Goal: Task Accomplishment & Management: Use online tool/utility

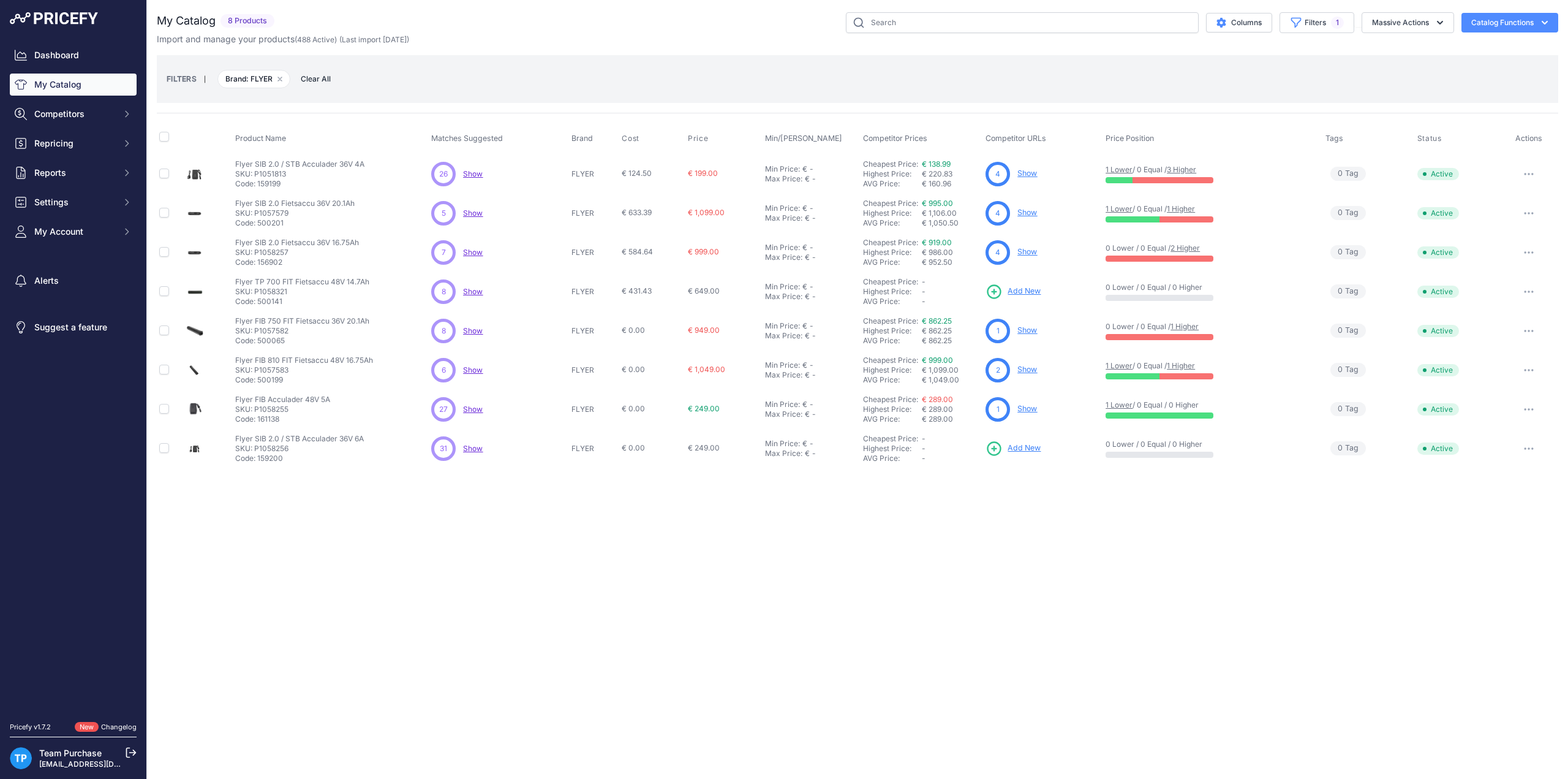
click at [901, 617] on div "Close You are not connected to the internet." at bounding box center [858, 390] width 1421 height 779
click at [682, 93] on div "FILTERS | Brand: FLYER Remove filter option Clear All" at bounding box center [857, 79] width 1382 height 33
click at [1340, 29] on button "Filters 1" at bounding box center [1316, 22] width 75 height 21
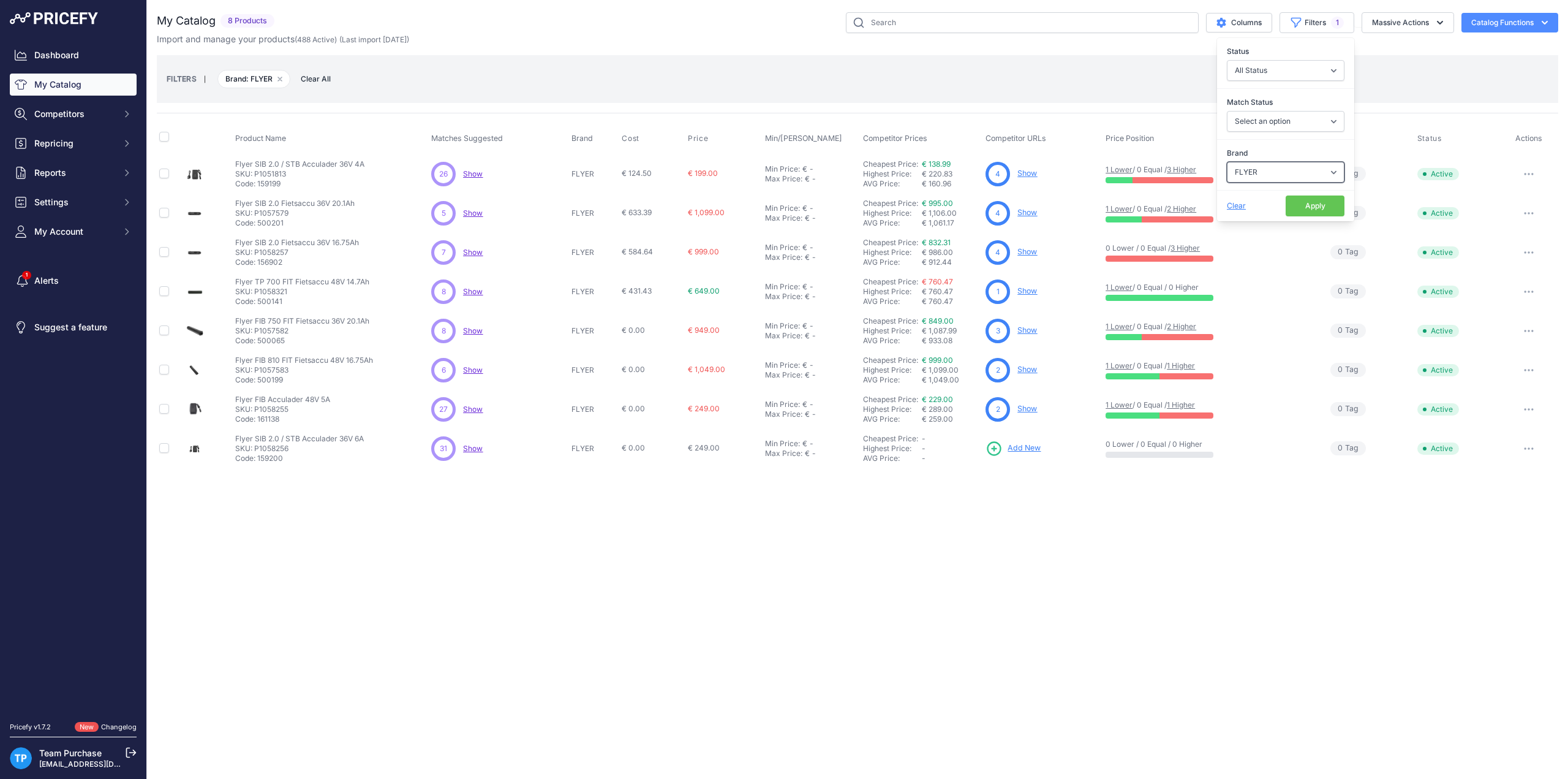
click at [1271, 175] on select "Select an option AEG ANSMANN BAFANG BASIL BATAVUS BMZ BOSCH BRINCKERS COMPATIBL…" at bounding box center [1286, 172] width 118 height 21
select select "GAZELLE"
click at [1227, 162] on select "Select an option AEG ANSMANN BAFANG BASIL BATAVUS BMZ BOSCH BRINCKERS COMPATIBL…" at bounding box center [1286, 172] width 118 height 21
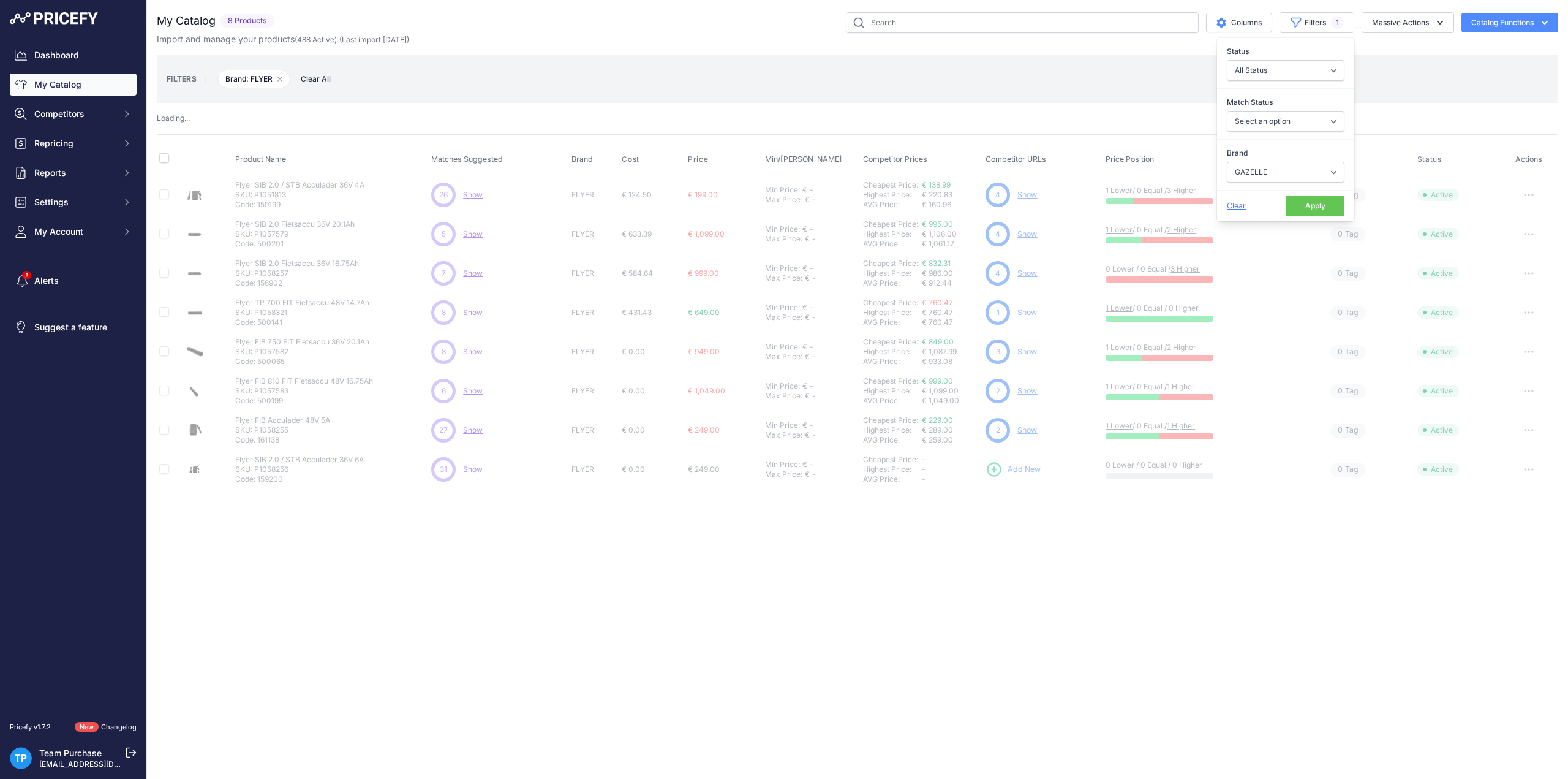
click at [1300, 209] on button "Apply" at bounding box center [1314, 205] width 58 height 21
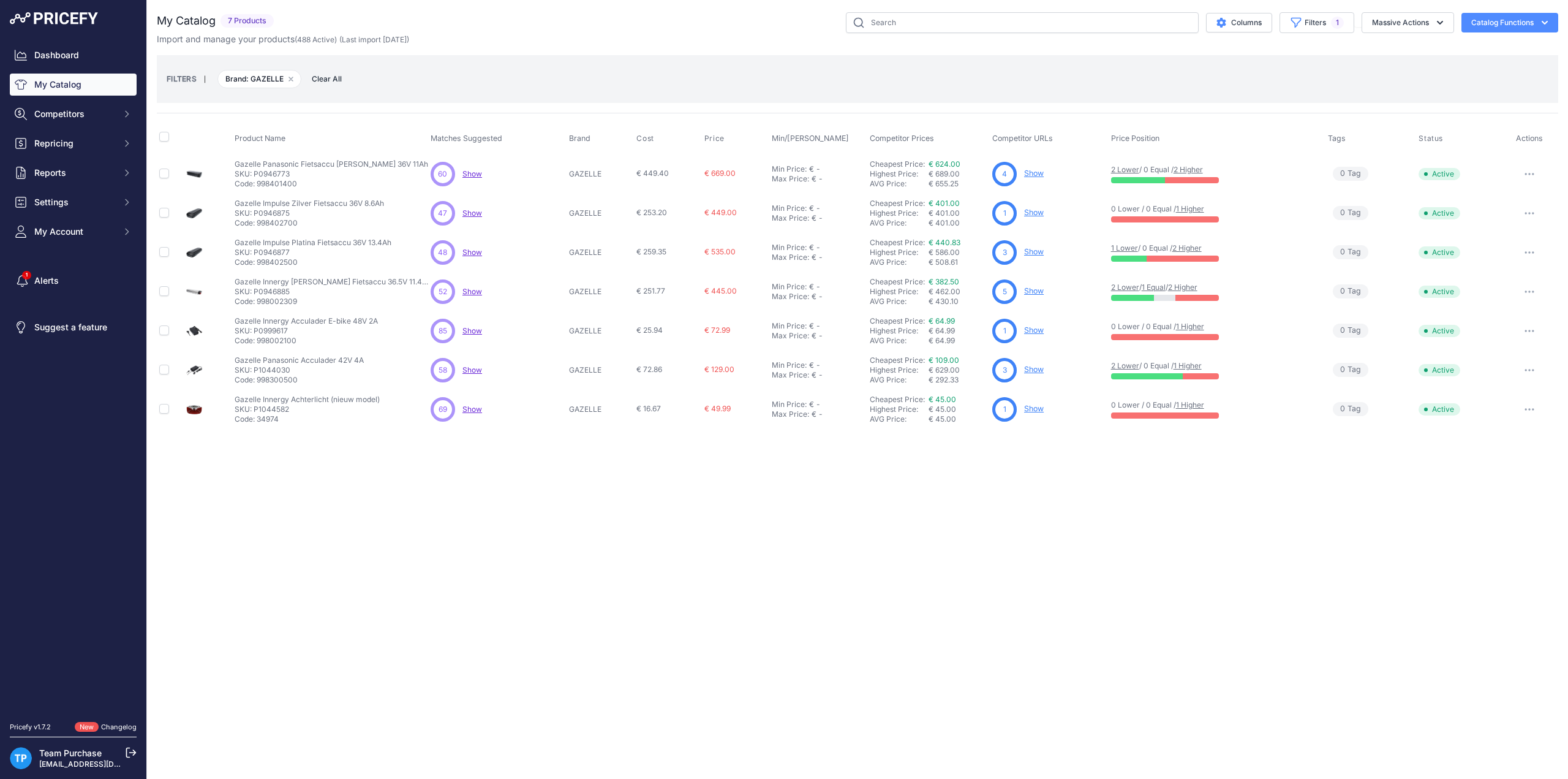
click at [537, 67] on div "FILTERS | Brand: GAZELLE Remove filter option Clear All" at bounding box center [857, 79] width 1382 height 33
click at [1010, 76] on div "FILTERS | Brand: GAZELLE Remove filter option Clear All" at bounding box center [857, 79] width 1382 height 33
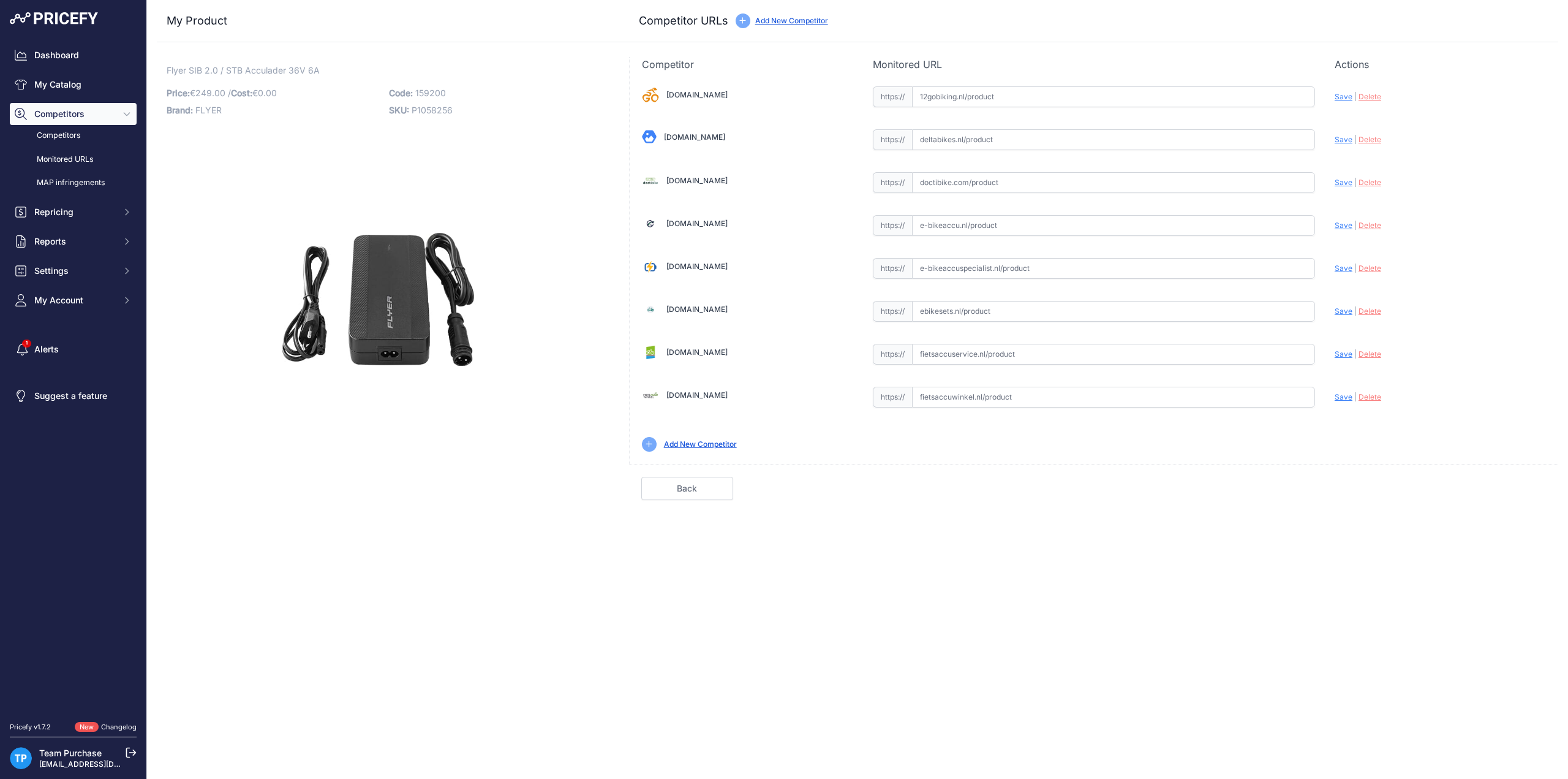
click at [989, 390] on input "text" at bounding box center [1114, 397] width 403 height 21
paste input "https://www.fietsaccuwinkel.nl/flyer-6a-36v-acculader-snellader-voor-sib2-0-en-…"
click at [1337, 392] on span "Save" at bounding box center [1344, 397] width 18 height 9
type input "https://www.fietsaccuwinkel.nl/flyer-6a-36v-acculader-snellader-voor-sib2-0-en-…"
click at [968, 261] on input "text" at bounding box center [1114, 268] width 403 height 21
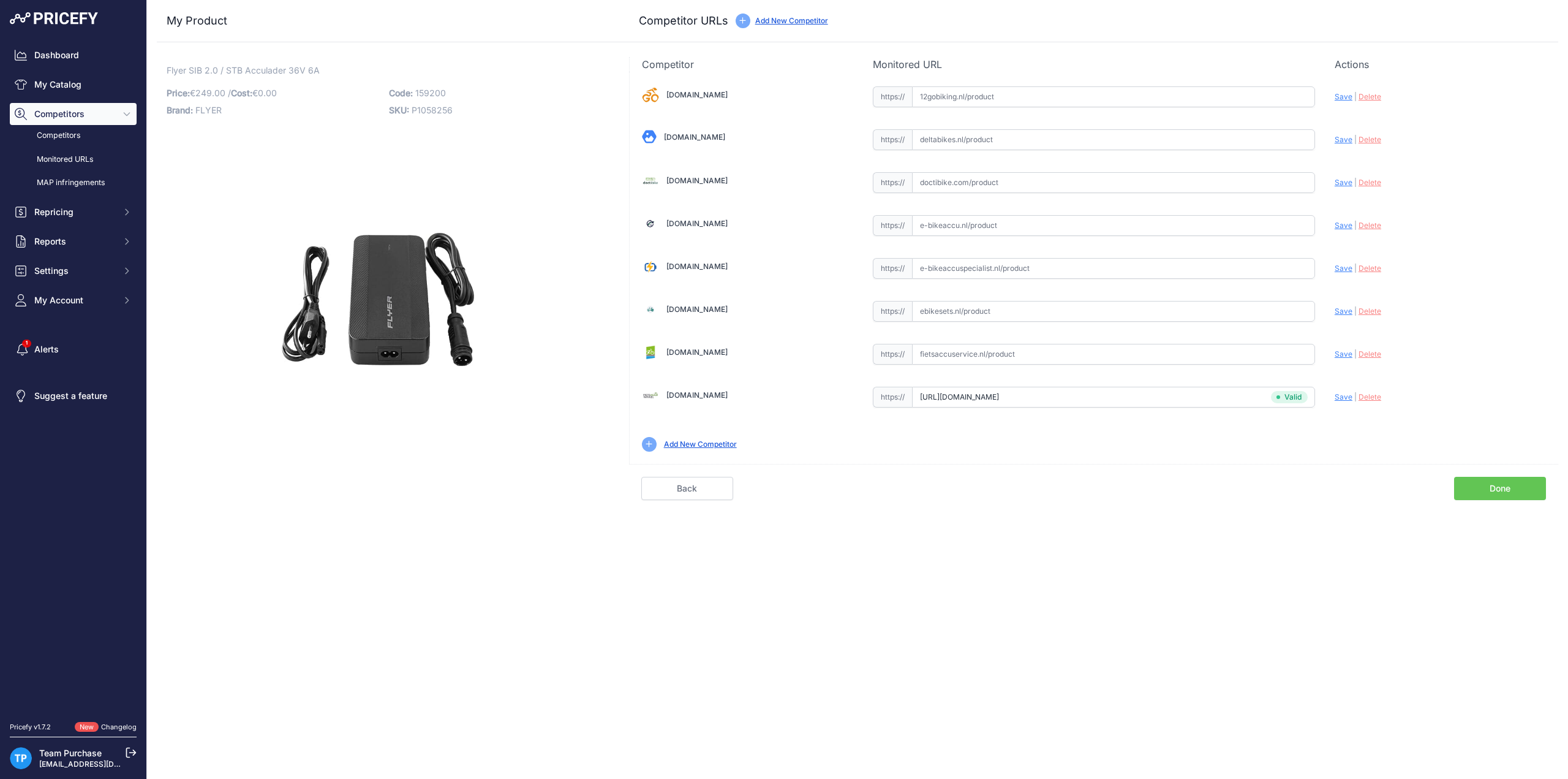
paste input "https://e-bikeaccuspecialist.nl/product/flyer-lader-sib-2-0-stb-6a/"
click at [1340, 266] on span "Save" at bounding box center [1344, 268] width 18 height 9
type input "https://e-bikeaccuspecialist.nl/product/flyer-lader-sib-2-0-stb-6a/?prirule_jds…"
click at [1025, 180] on input "text" at bounding box center [1114, 182] width 403 height 21
paste input "https://doctibike.com/nl/flyer-oplader-voor-elektrische-fiets/4944-flyer-lader-…"
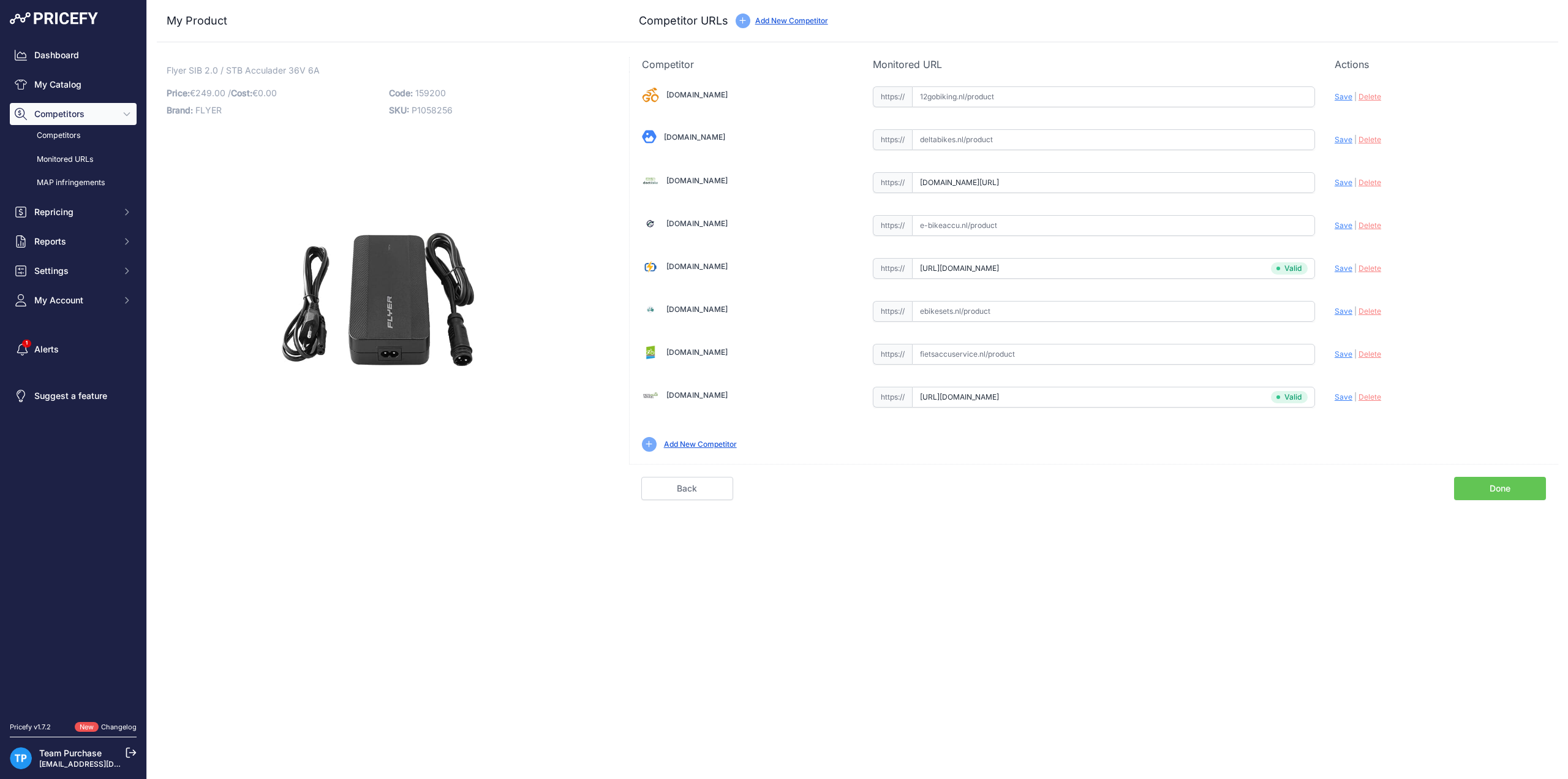
click at [1341, 182] on span "Save" at bounding box center [1344, 183] width 18 height 9
type input "https://doctibike.com/nl/flyer-oplader-voor-elektrische-fiets/4944-flyer-lader-…"
click at [972, 220] on input "text" at bounding box center [1114, 225] width 403 height 21
paste input "https://www.e-bikeaccu.nl/flyer-6a-acculader-sib-2-stb"
click at [1335, 224] on span "Save" at bounding box center [1344, 225] width 18 height 9
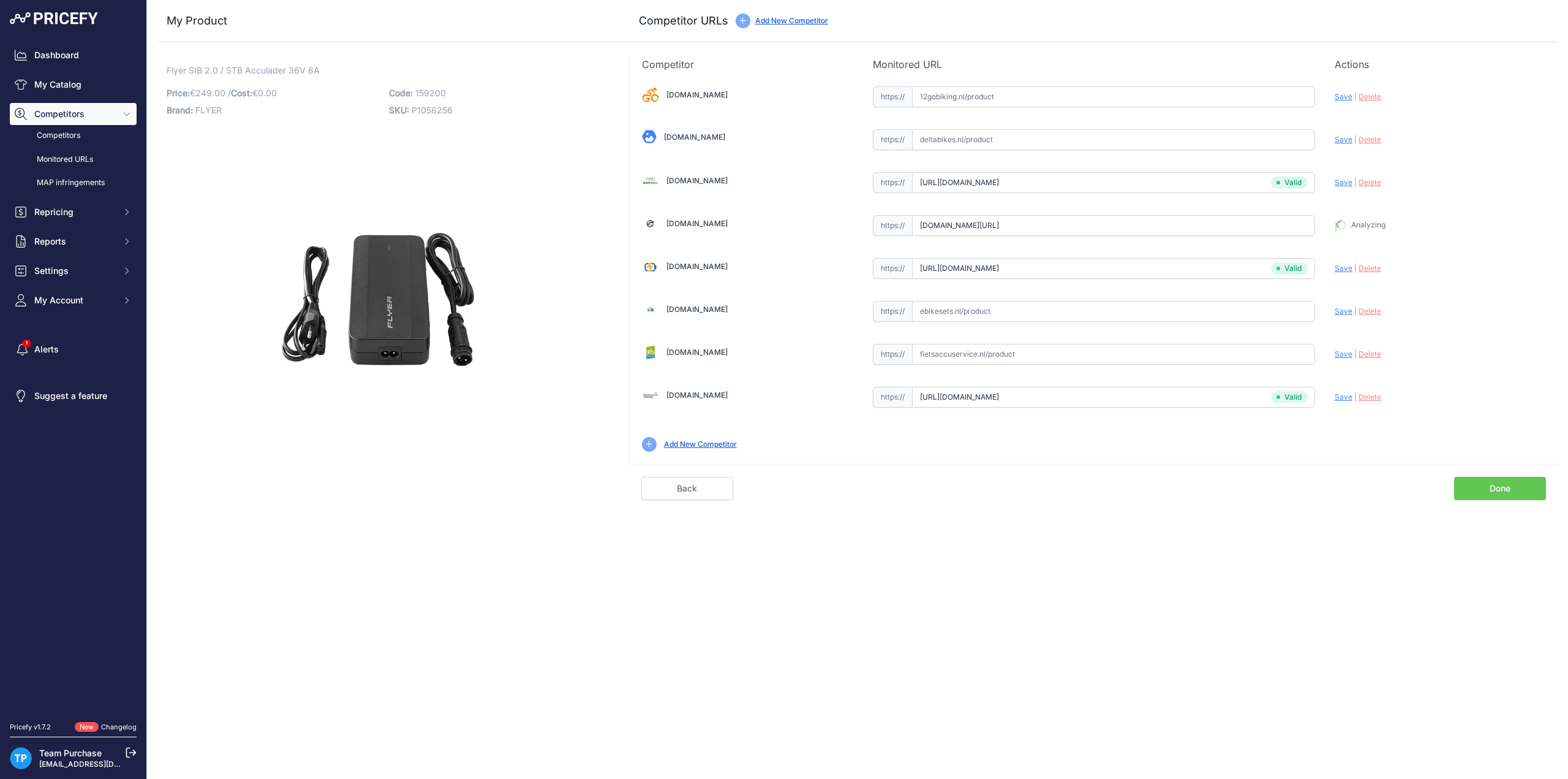
type input "https://www.e-bikeaccu.nl/flyer-6a-acculader-sib-2-stb?prirule_jdsnikfkfjsd=100…"
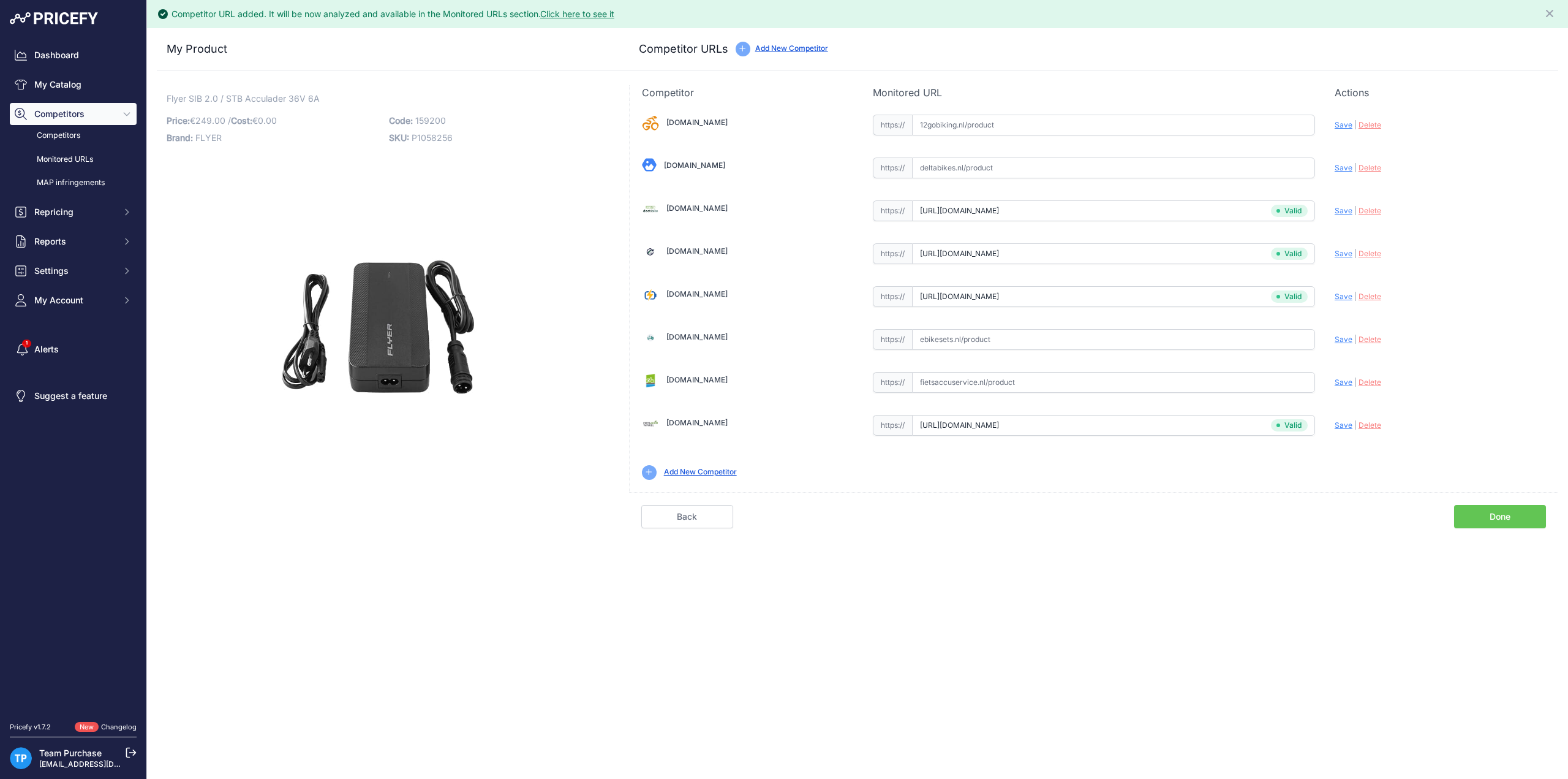
click at [1504, 513] on link "Done" at bounding box center [1501, 516] width 92 height 23
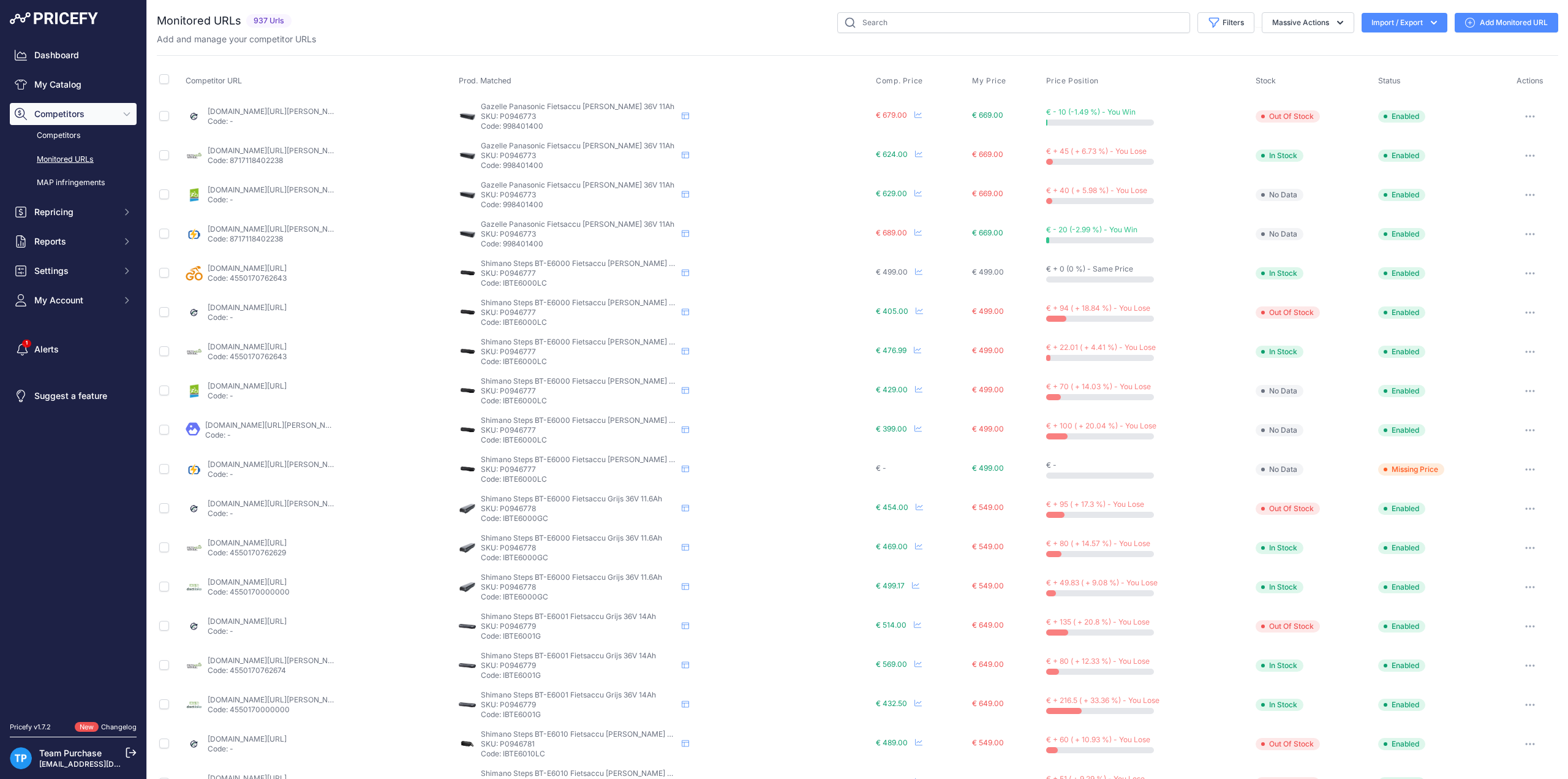
click at [642, 35] on div "Add and manage your competitor URLs" at bounding box center [857, 40] width 1402 height 13
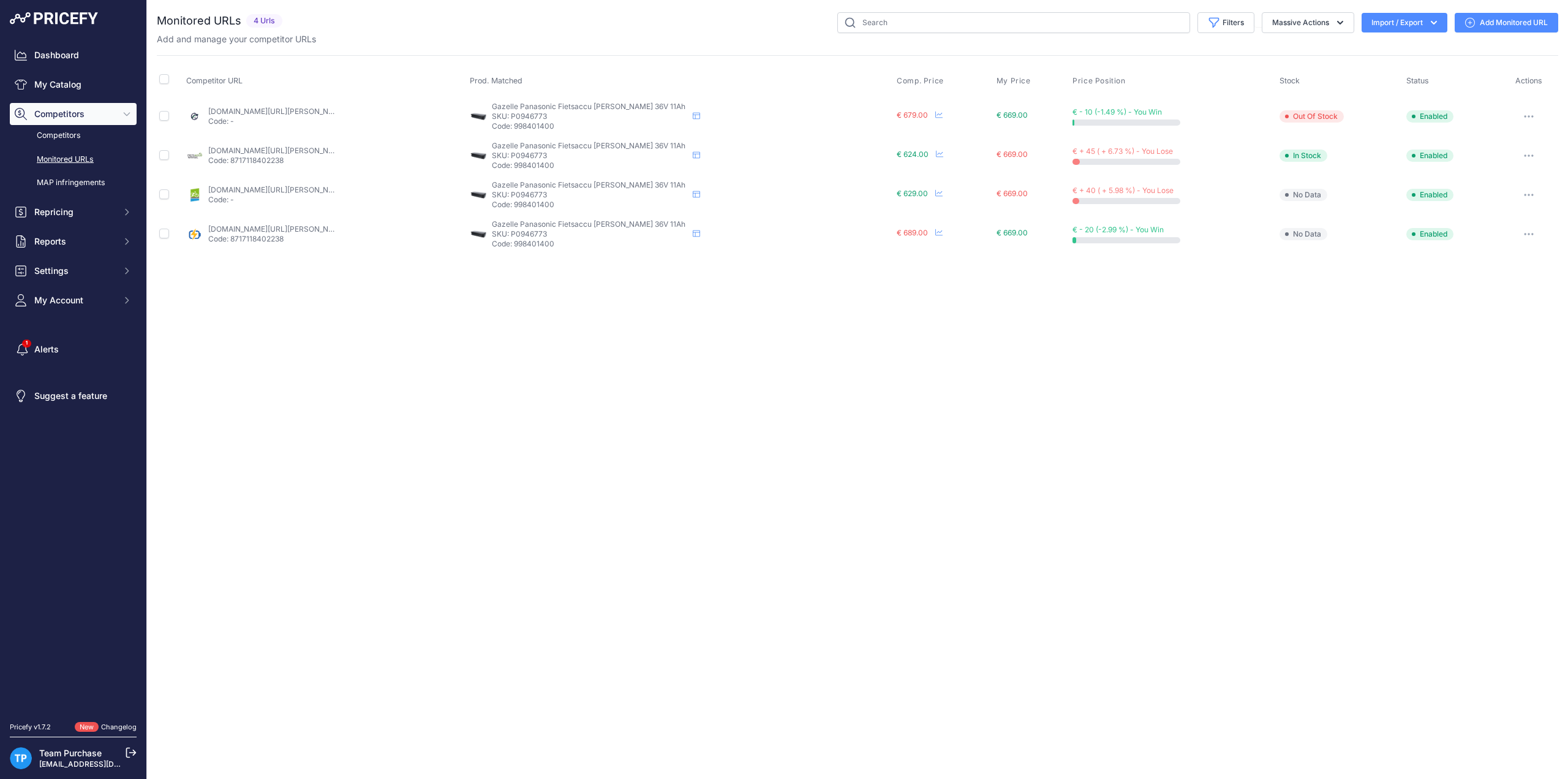
click at [1484, 13] on link "Add Monitored URL" at bounding box center [1506, 22] width 103 height 20
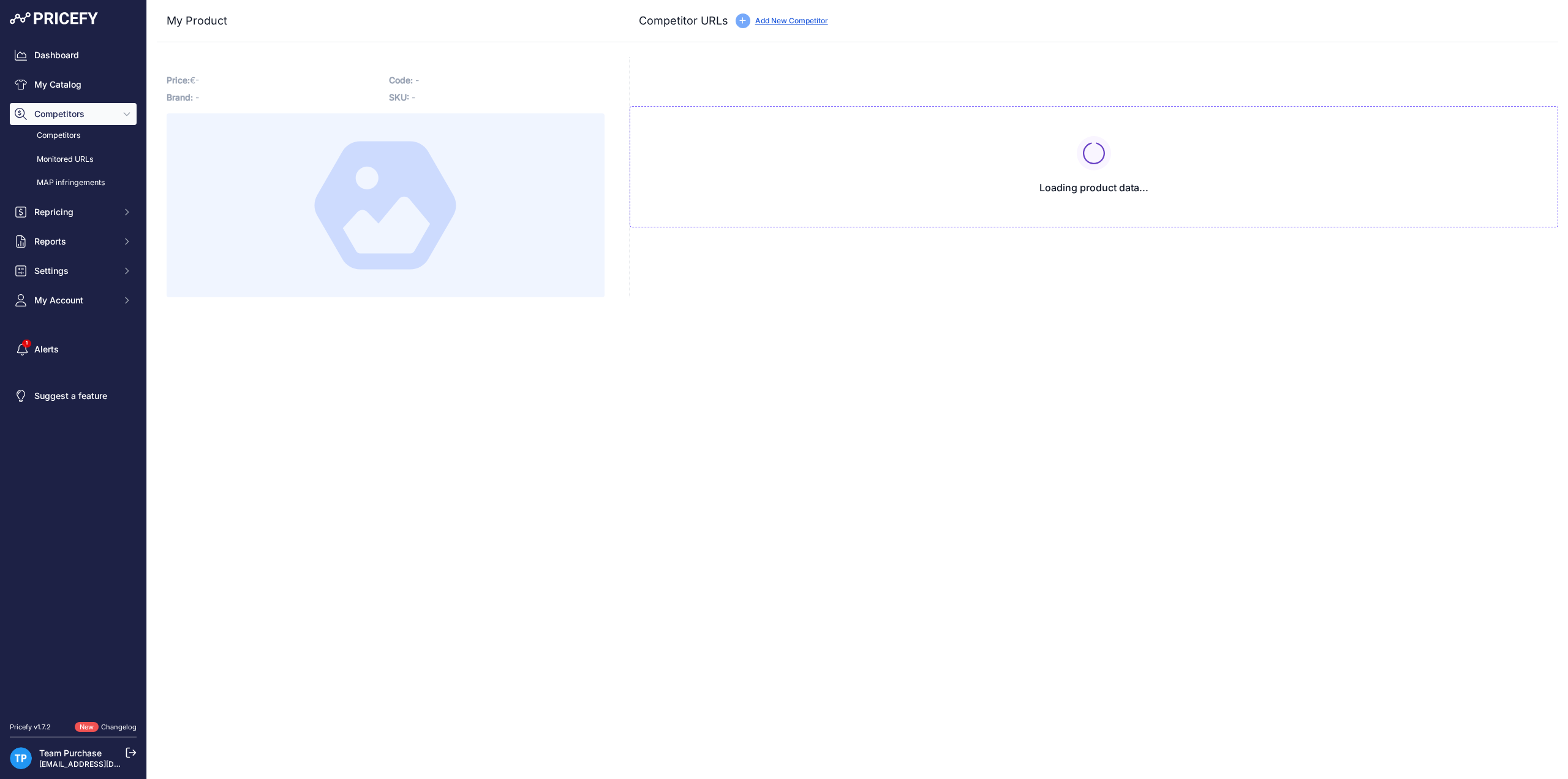
type input "www.e-bikeaccu.nl/gazelle-panasonic-goud-36v-11ah-fietsaccu?prirule_jdsnikfkfjs…"
type input "e-bikeaccuspecialist.nl/product/gazelle-panasonic-goud-36v-11ah-396wh-fietsaccu…"
type input "fietsaccuservice.nl/shop/fietsaccus/1196-accu-gazelle-panasonic-goud/?prirule_j…"
type input "www.fietsaccuwinkel.nl/gazelle-accu-panasonic-11ah-goud?prirule_jdsnikfkfjsd=10…"
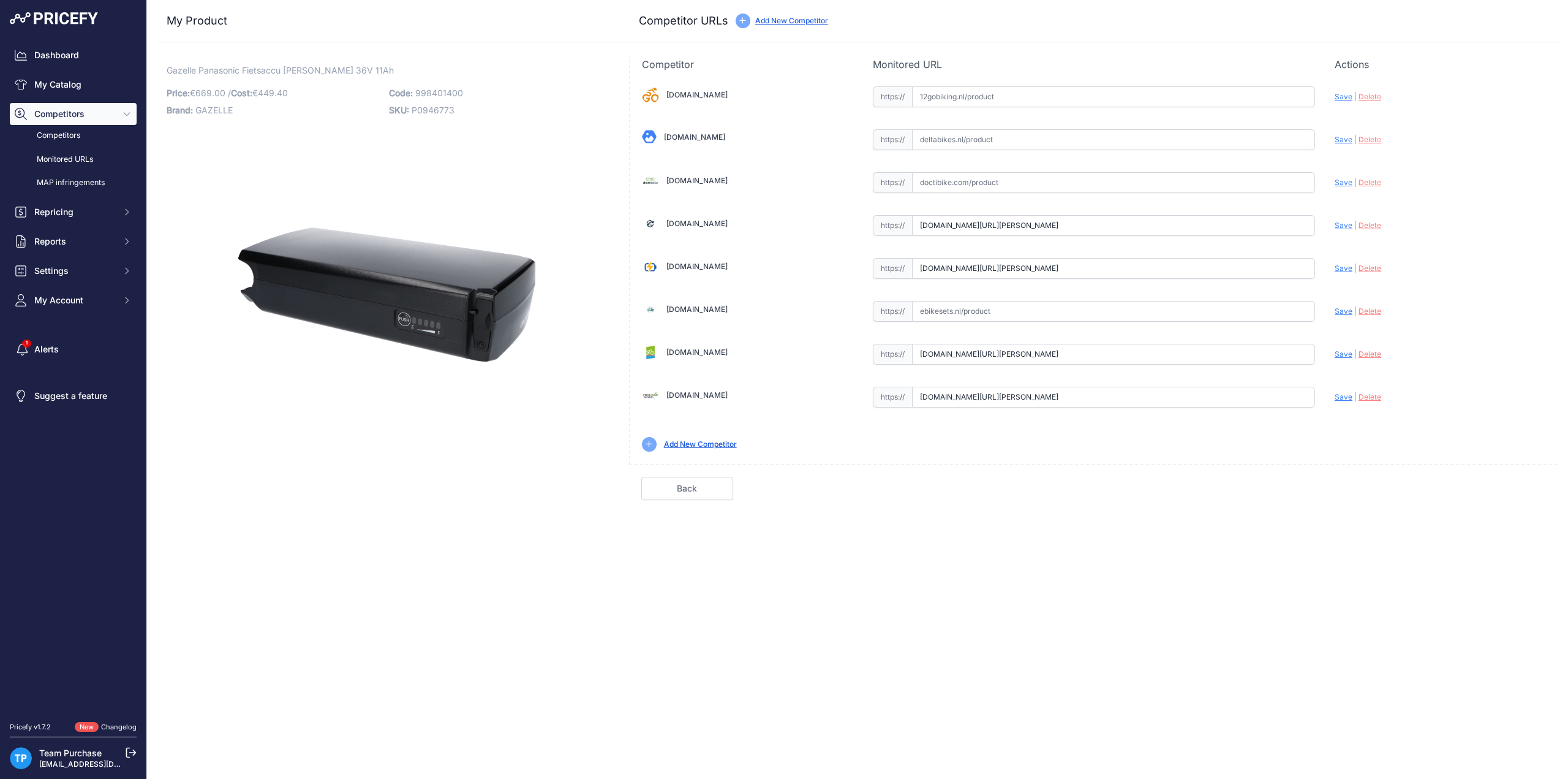
click at [1065, 589] on div "Close My Product Competitor URLs" at bounding box center [858, 390] width 1421 height 779
click at [914, 500] on div "Close My Product Competitor URLs" at bounding box center [858, 390] width 1421 height 779
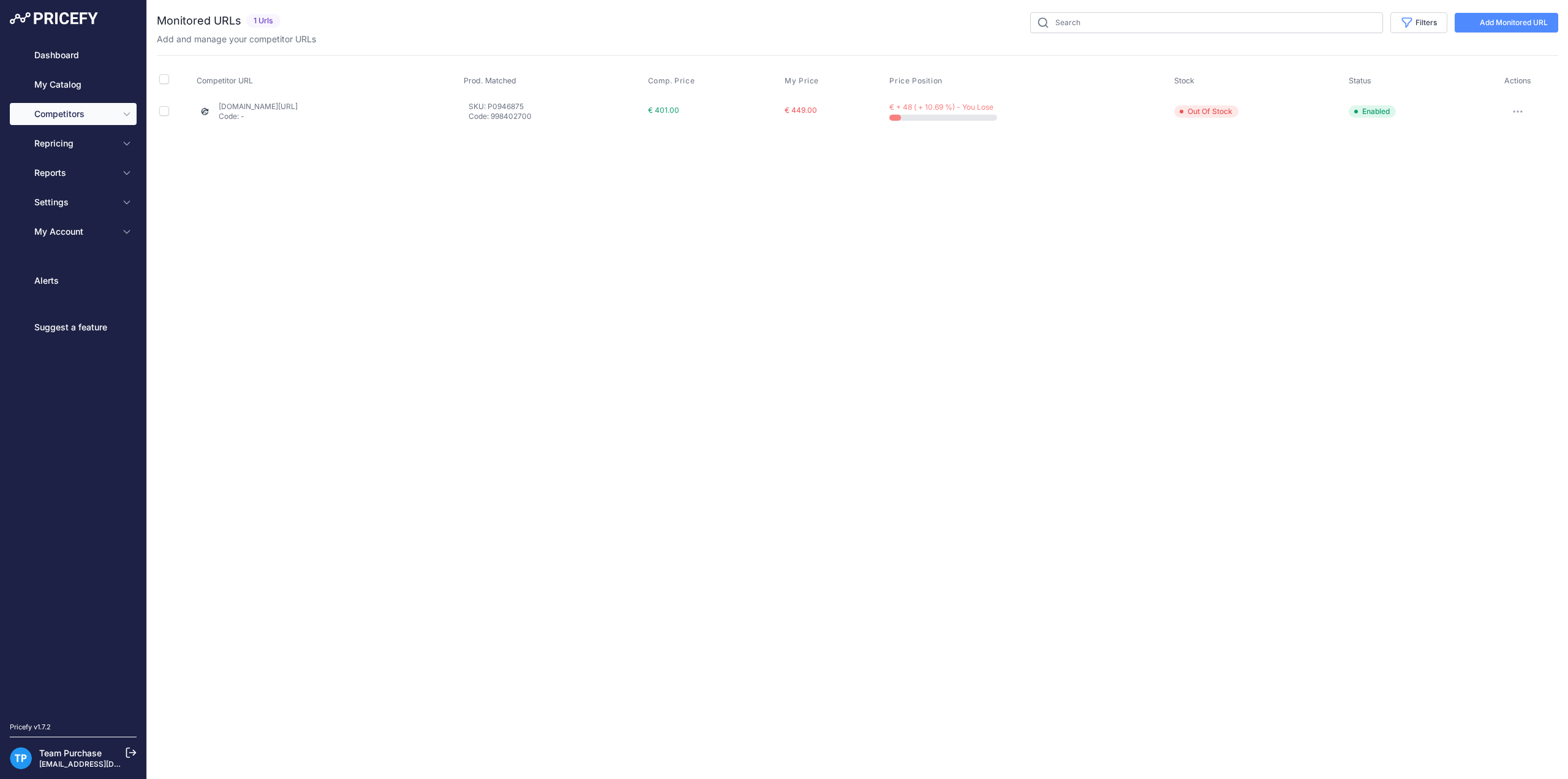
click at [490, 30] on div "Filters Saved Filters Set None Competitor" at bounding box center [922, 22] width 1273 height 21
click at [1485, 22] on link "Add Monitored URL" at bounding box center [1506, 22] width 103 height 20
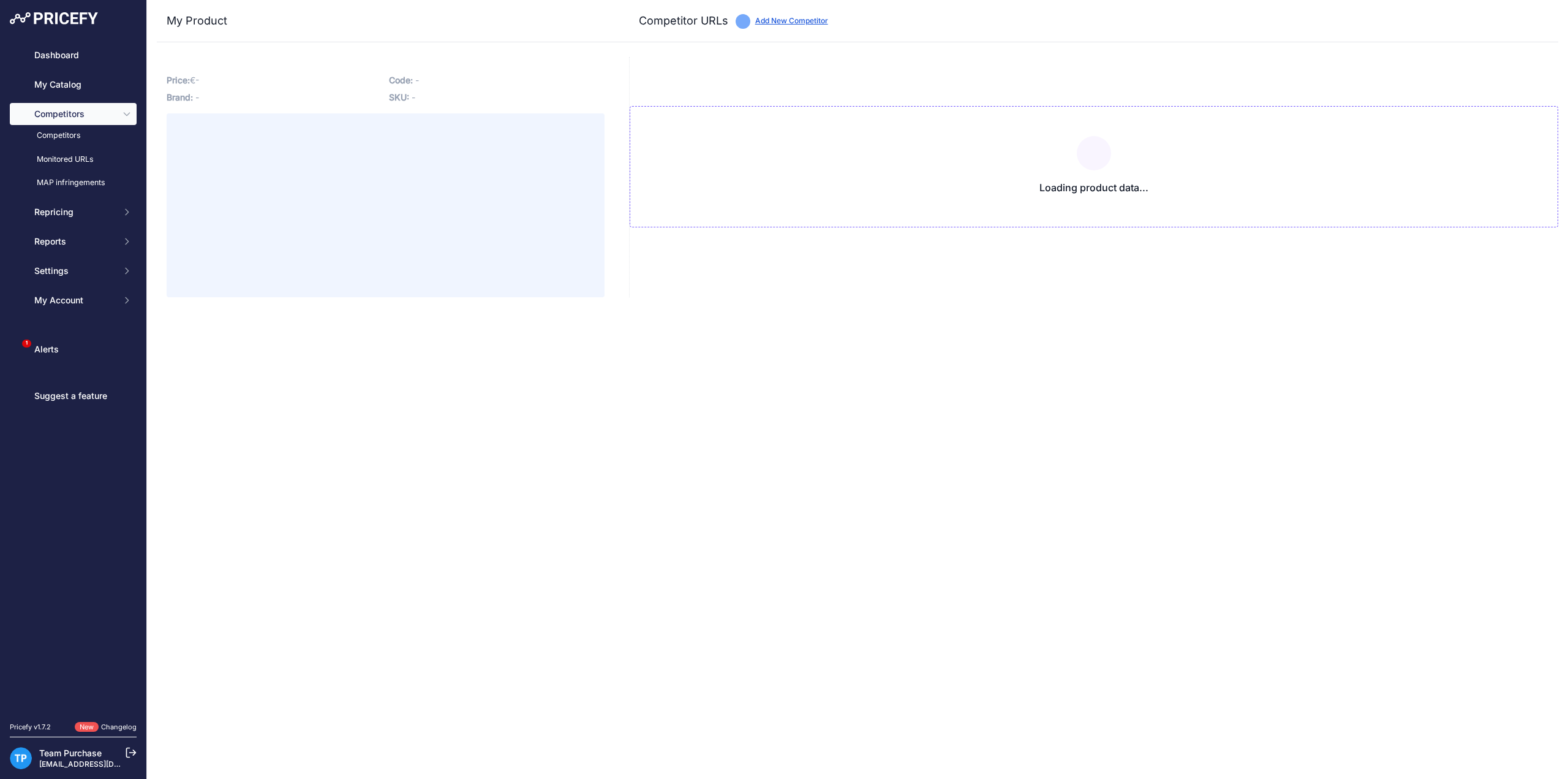
type input "[DOMAIN_NAME][URL]"
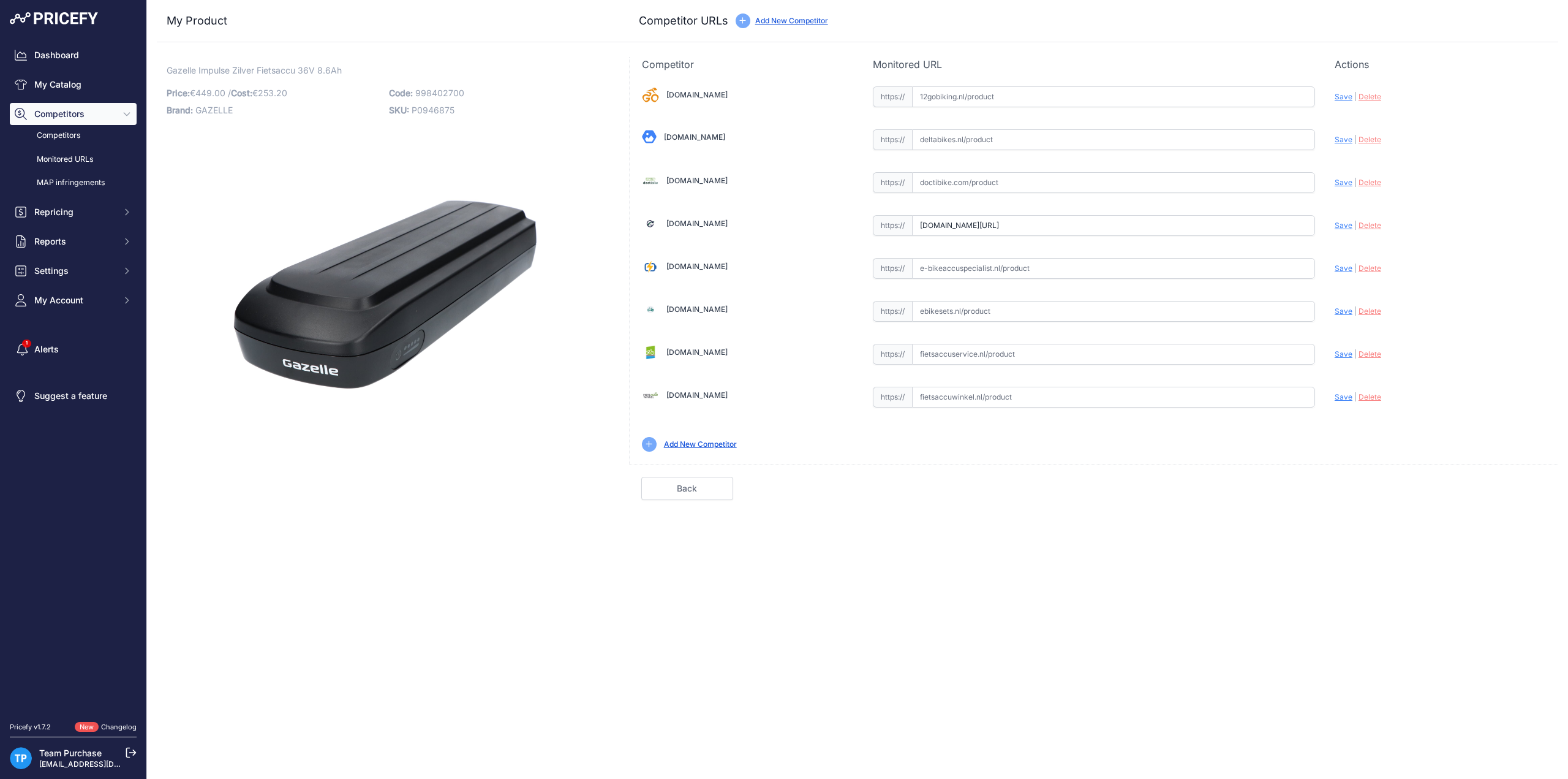
click at [1092, 407] on div "[DOMAIN_NAME] Valid Invalid" at bounding box center [1093, 268] width 929 height 392
click at [1093, 398] on input "text" at bounding box center [1114, 397] width 403 height 21
paste input "[URL][DOMAIN_NAME]"
click at [1341, 395] on span "Save" at bounding box center [1344, 397] width 18 height 9
type input "[URL][DOMAIN_NAME]"
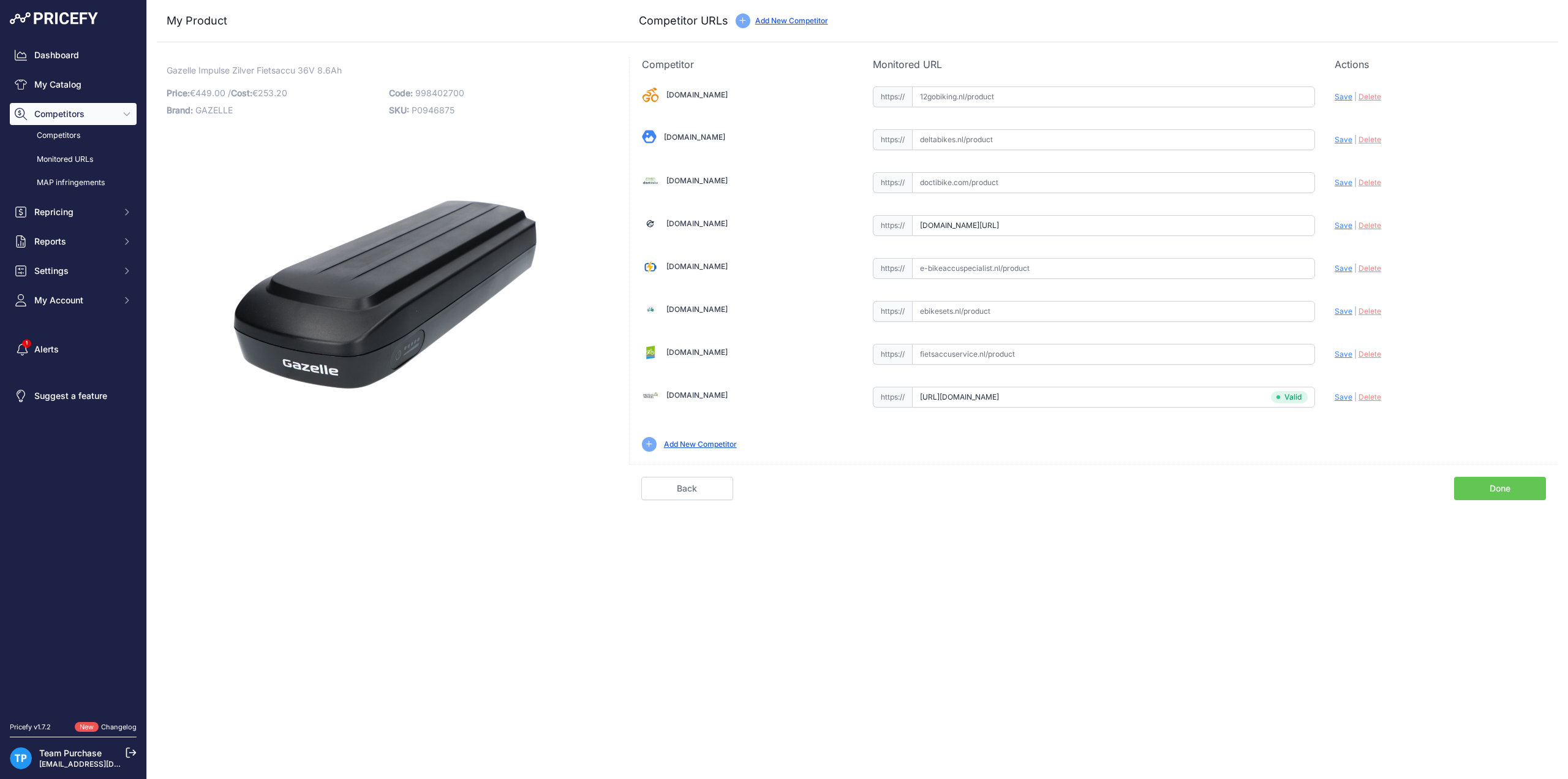
click at [980, 255] on div "https:// Valid" at bounding box center [1094, 267] width 442 height 23
click at [982, 264] on input "text" at bounding box center [1114, 268] width 403 height 21
paste input "[URL][DOMAIN_NAME]"
click at [1341, 266] on span "Save" at bounding box center [1344, 268] width 18 height 9
type input "[URL][DOMAIN_NAME]"
